Goal: Information Seeking & Learning: Learn about a topic

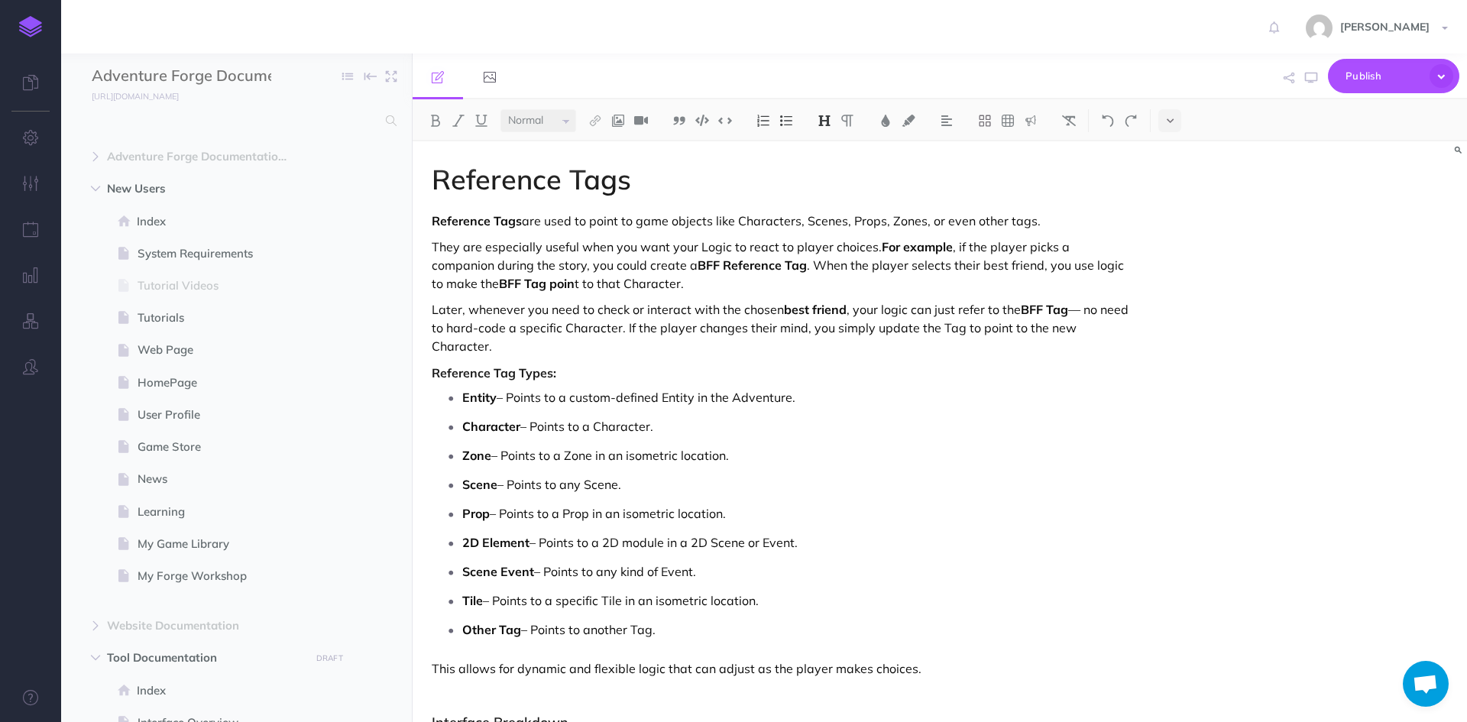
select select "null"
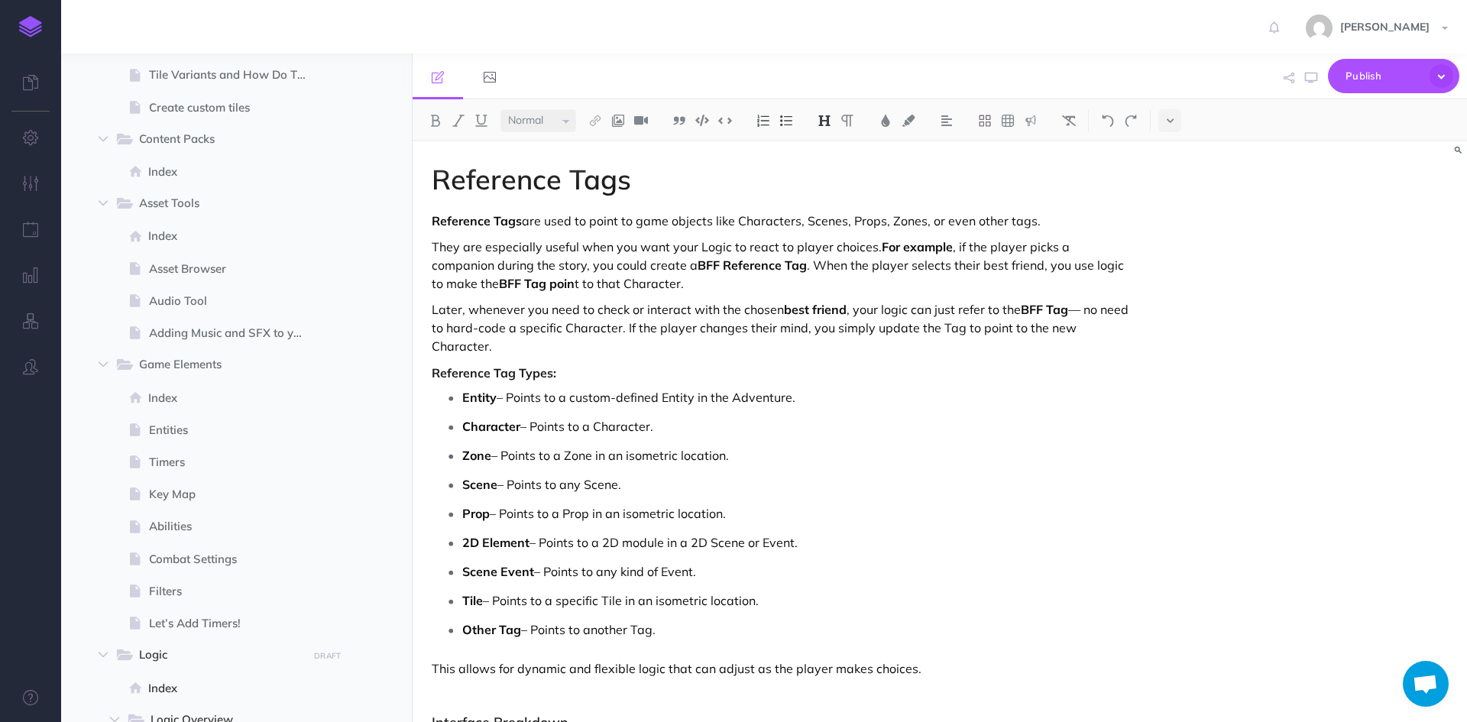
scroll to position [1528, 0]
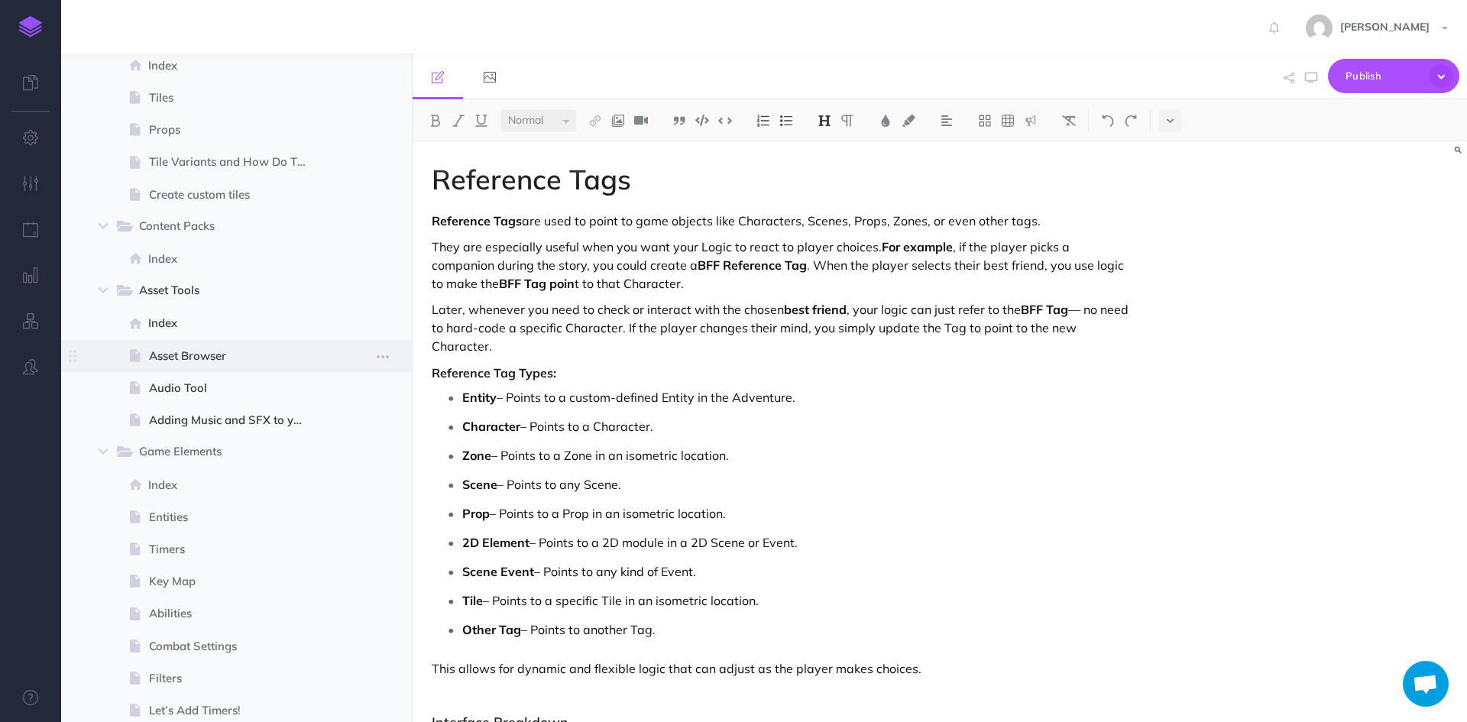
click at [206, 345] on span at bounding box center [236, 356] width 351 height 32
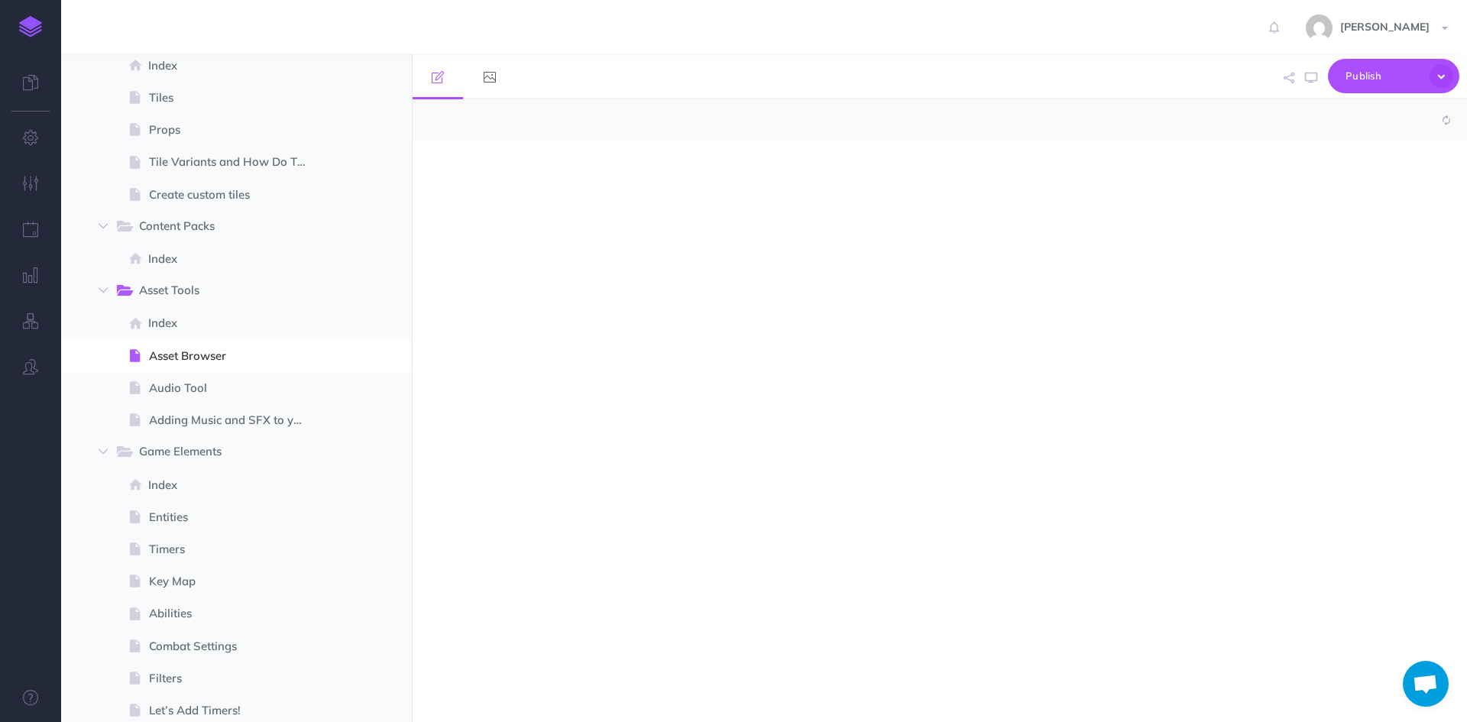
select select "null"
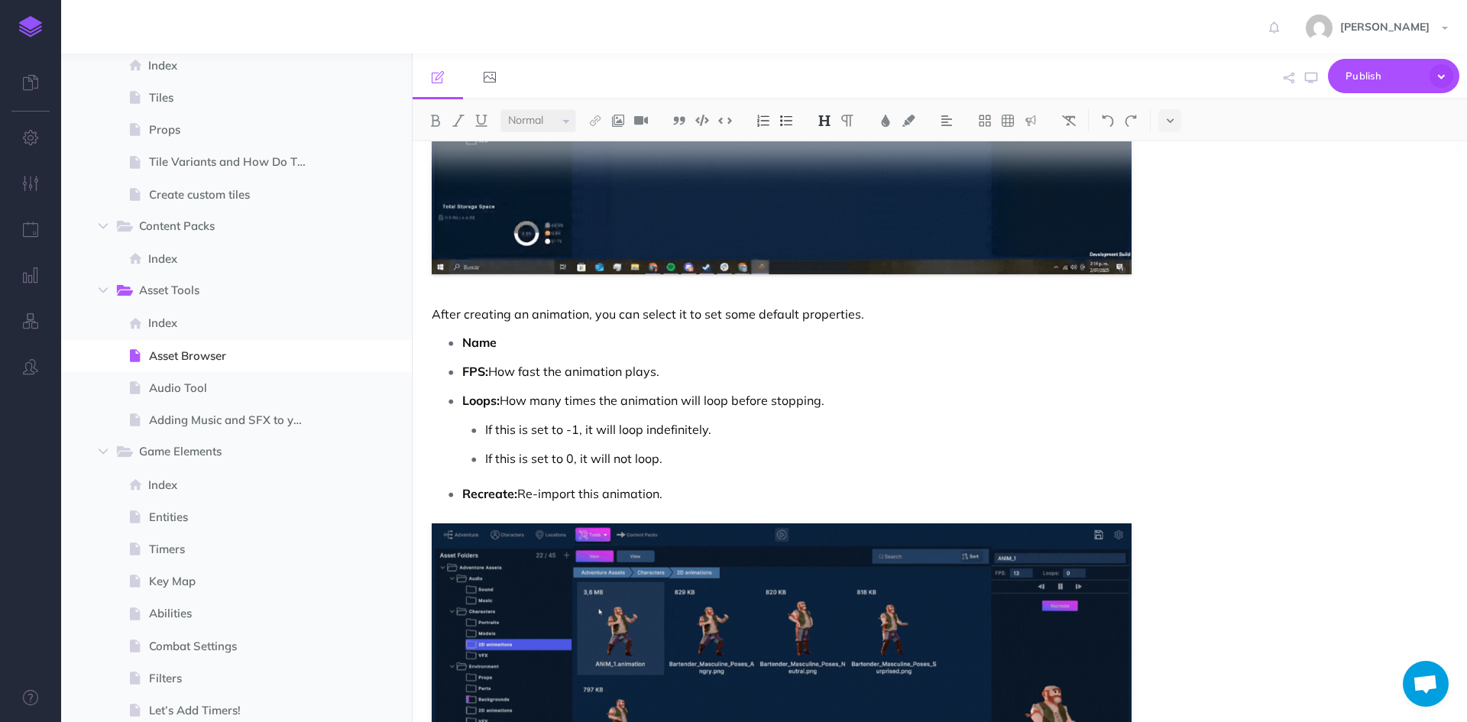
scroll to position [2555, 0]
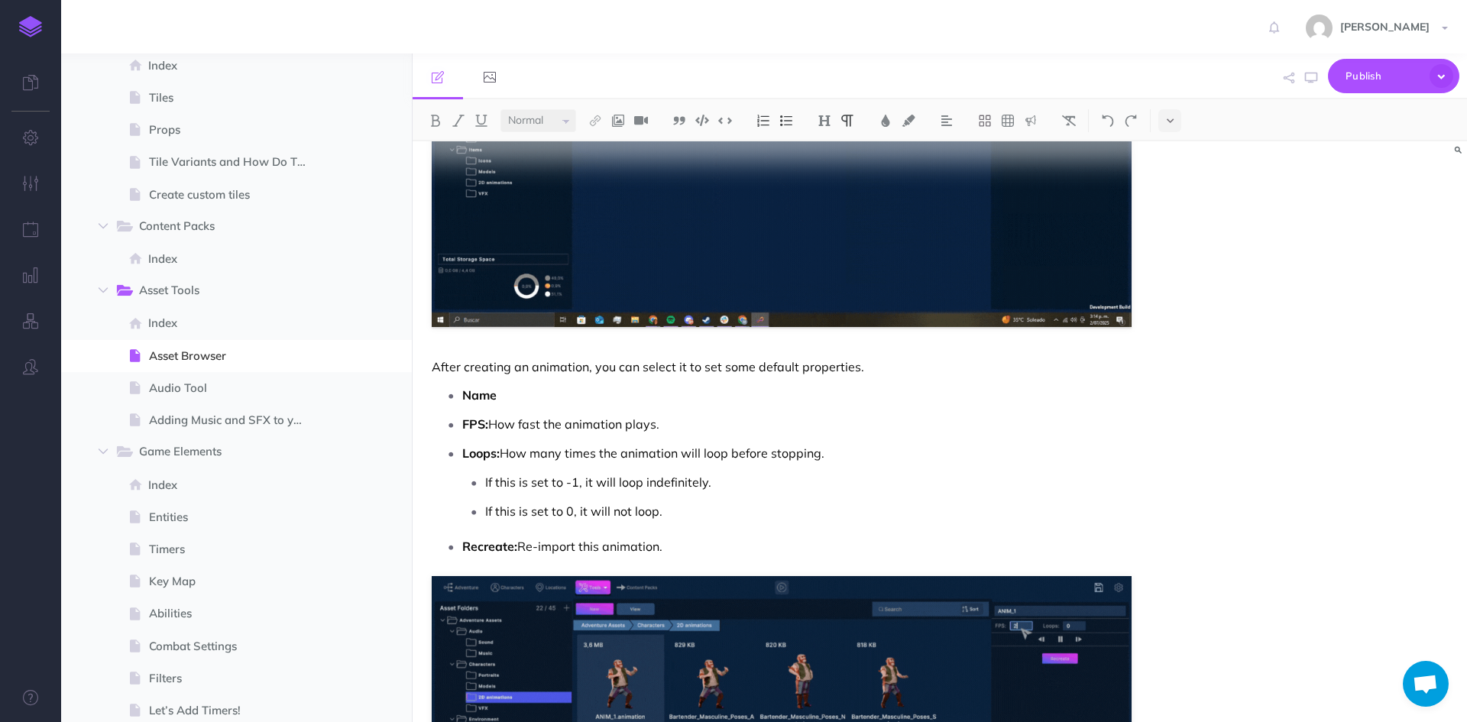
click at [798, 487] on p "If this is set to -1, it will loop indefinitely." at bounding box center [808, 482] width 646 height 23
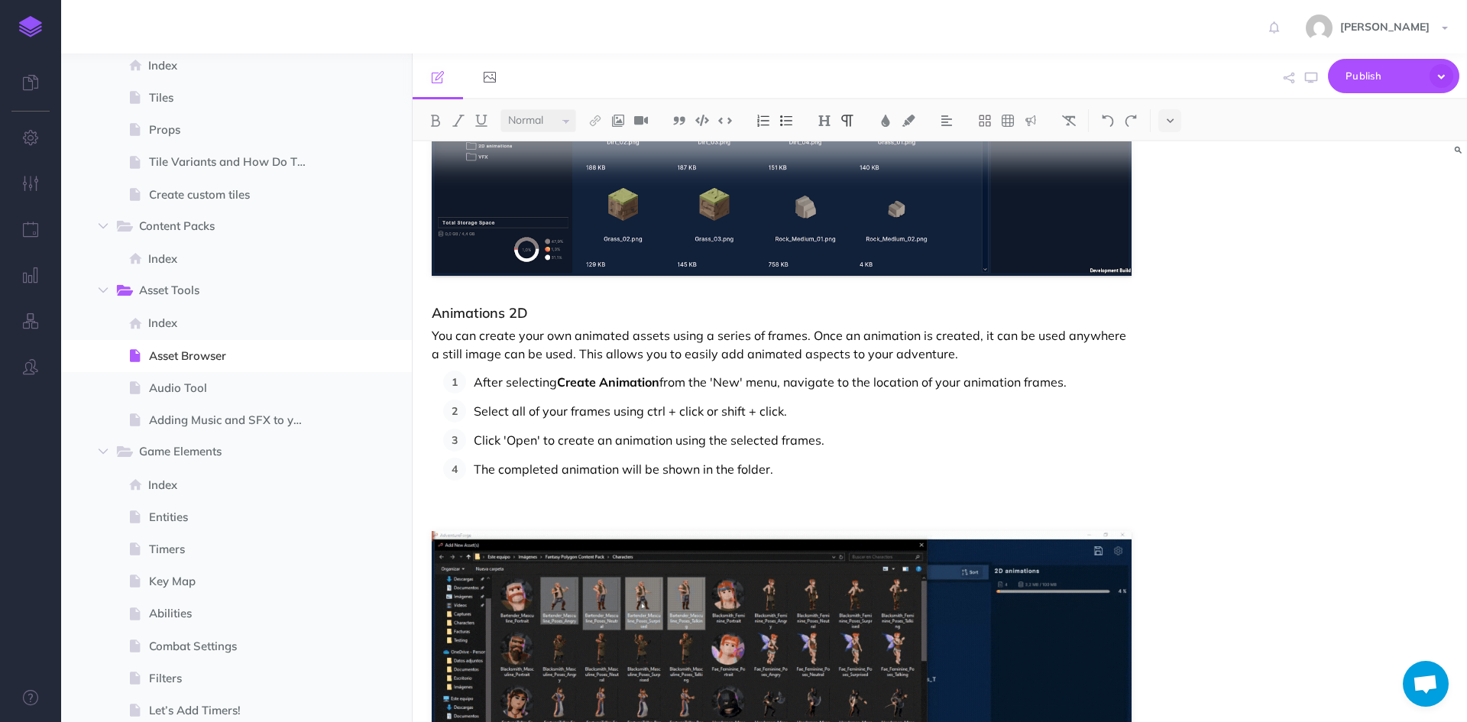
scroll to position [1943, 0]
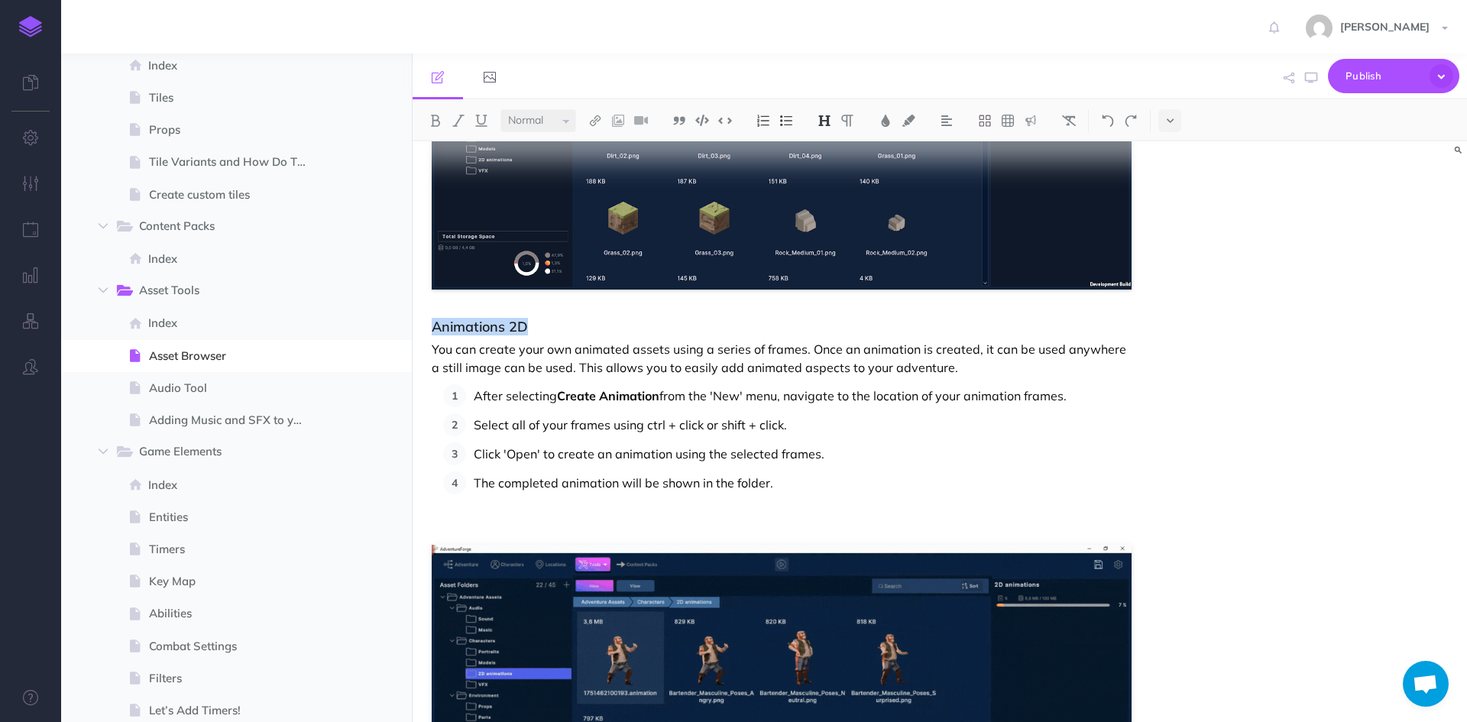
drag, startPoint x: 534, startPoint y: 327, endPoint x: 432, endPoint y: 321, distance: 101.8
click at [432, 321] on h3 "Animations 2D" at bounding box center [782, 326] width 700 height 15
click at [824, 116] on img at bounding box center [824, 121] width 14 height 12
click at [824, 167] on button "H2" at bounding box center [824, 170] width 23 height 23
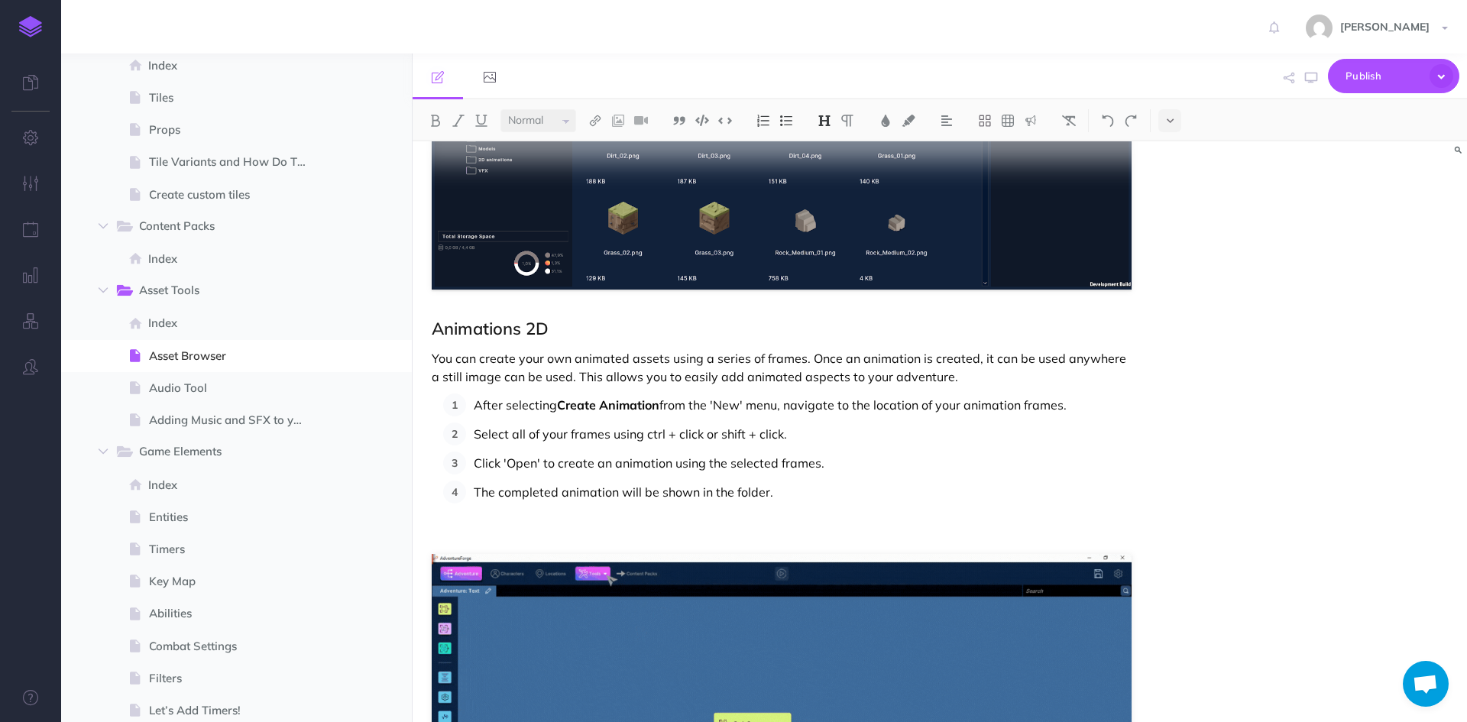
click at [688, 338] on h2 "Animations 2D" at bounding box center [782, 328] width 700 height 18
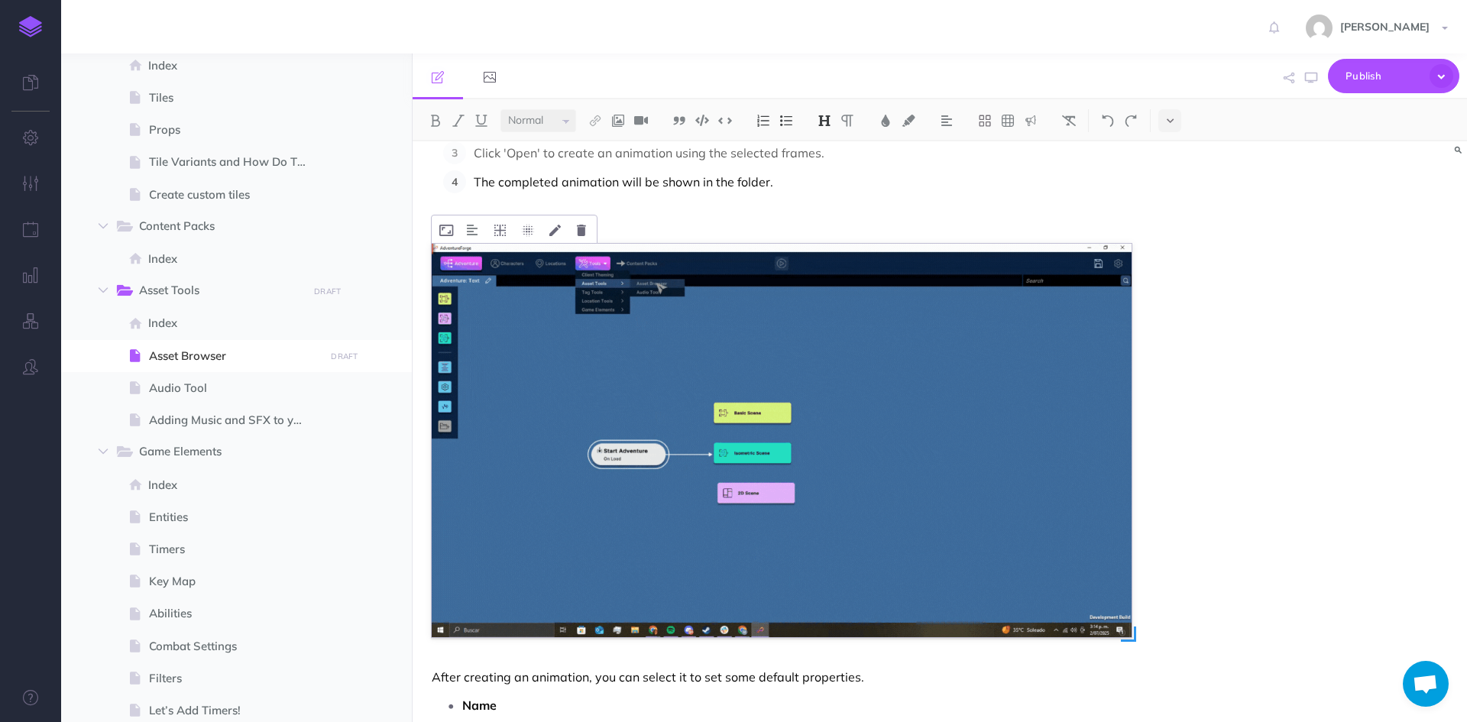
scroll to position [2249, 0]
